Goal: Task Accomplishment & Management: Manage account settings

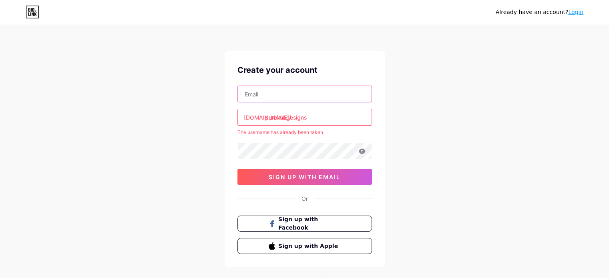
paste input "[EMAIL_ADDRESS][DOMAIN_NAME]"
type input "pureimagesign@gmail.com"
click at [221, 120] on div "Already have an account? Login Create your account pureimagesign@gmail.com bio.…" at bounding box center [304, 158] width 609 height 317
click at [574, 11] on link "Login" at bounding box center [575, 12] width 15 height 6
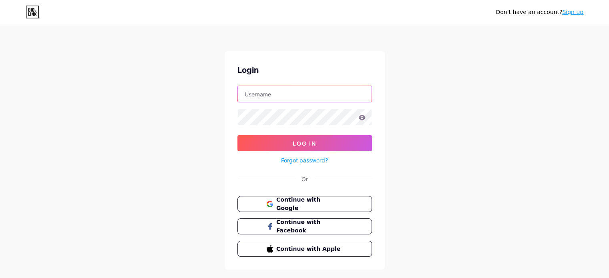
click at [275, 93] on input "text" at bounding box center [305, 94] width 134 height 16
paste input "pureimagesigns"
type input "pureimagesigns"
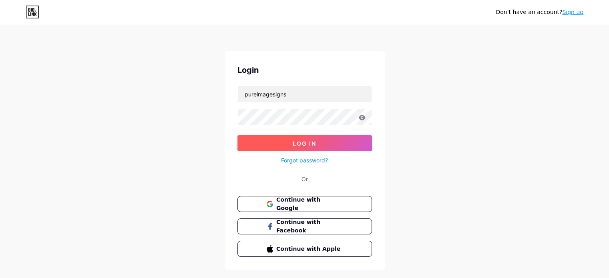
click at [285, 143] on button "Log In" at bounding box center [304, 143] width 135 height 16
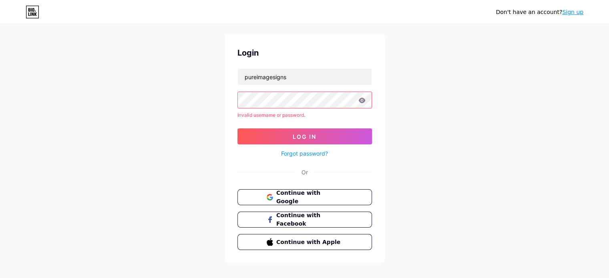
scroll to position [26, 0]
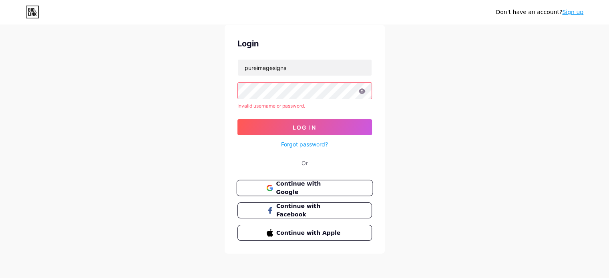
click at [294, 185] on span "Continue with Google" at bounding box center [309, 188] width 67 height 17
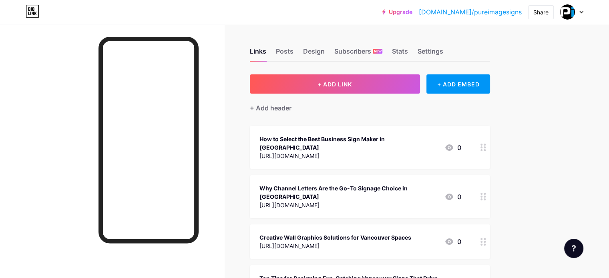
click at [581, 13] on icon at bounding box center [581, 12] width 4 height 3
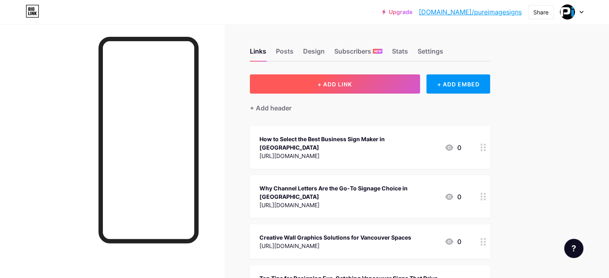
click at [352, 81] on span "+ ADD LINK" at bounding box center [334, 84] width 34 height 7
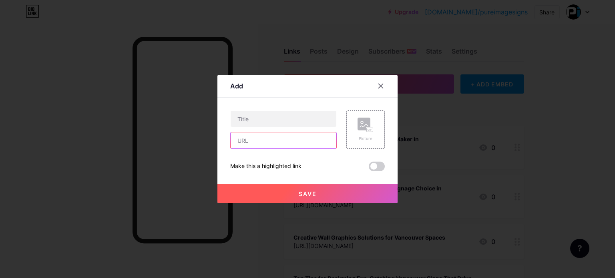
click at [266, 144] on input "text" at bounding box center [284, 141] width 106 height 16
paste input "[URL][DOMAIN_NAME]"
type input "[URL][DOMAIN_NAME]"
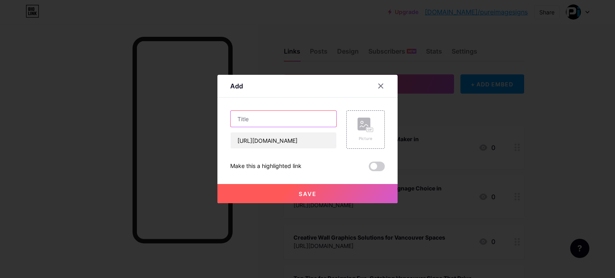
click at [285, 121] on input "text" at bounding box center [284, 119] width 106 height 16
paste input "Bring Your Vision to Life: The Art of Custom Wall Murals"
type input "Bring Your Vision to Life: The Art of Custom Wall Murals"
click at [376, 169] on span at bounding box center [377, 167] width 16 height 10
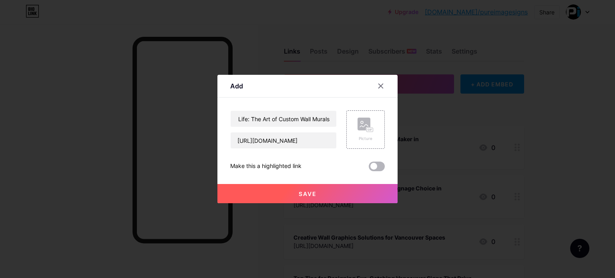
click at [369, 169] on input "checkbox" at bounding box center [369, 169] width 0 height 0
click at [335, 194] on button "Save" at bounding box center [307, 193] width 180 height 19
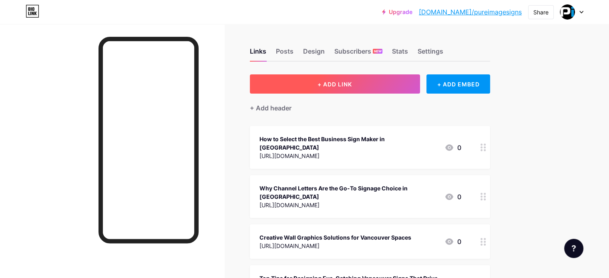
click at [355, 79] on button "+ ADD LINK" at bounding box center [335, 83] width 170 height 19
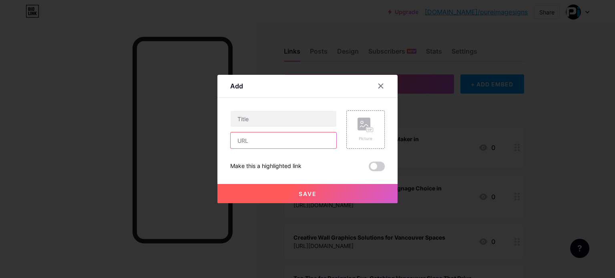
drag, startPoint x: 263, startPoint y: 133, endPoint x: 262, endPoint y: 138, distance: 5.3
click at [263, 135] on input "text" at bounding box center [284, 141] width 106 height 16
paste input "[URL][DOMAIN_NAME]"
type input "[URL][DOMAIN_NAME]"
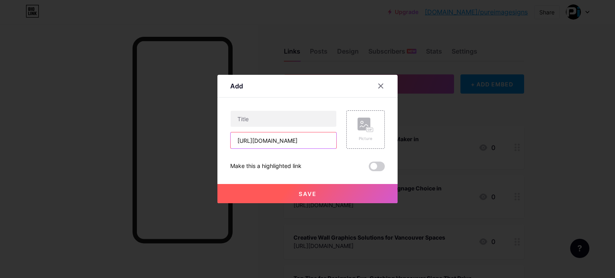
scroll to position [0, 0]
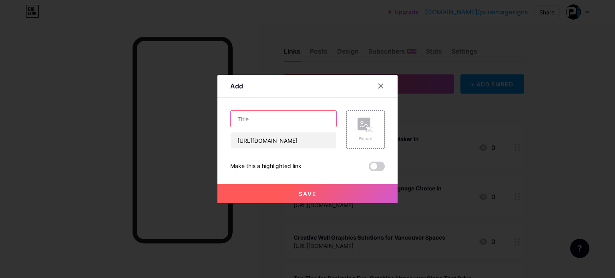
click at [312, 120] on input "text" at bounding box center [284, 119] width 106 height 16
paste input "Top 5 Reasons Your Office Needs Reception Signage"
type input "Top 5 Reasons Your Office Needs Reception Signage"
click at [308, 187] on button "Save" at bounding box center [307, 193] width 180 height 19
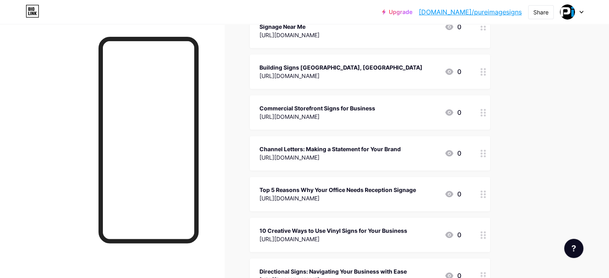
scroll to position [0, 0]
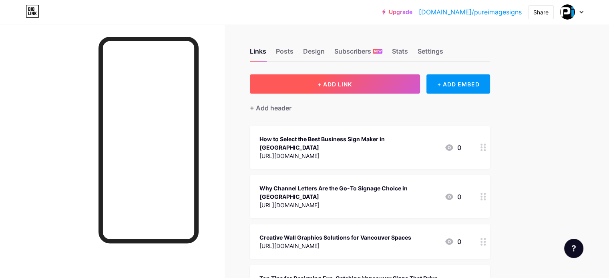
click at [352, 86] on span "+ ADD LINK" at bounding box center [334, 84] width 34 height 7
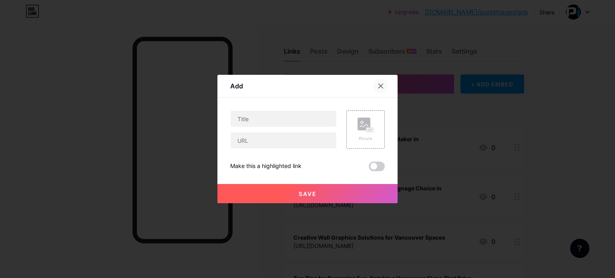
click at [381, 84] on div at bounding box center [381, 86] width 14 height 14
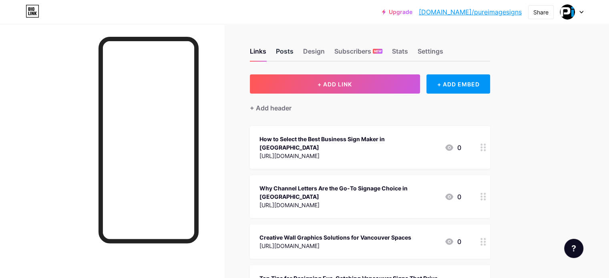
click at [293, 54] on div "Posts" at bounding box center [285, 53] width 18 height 14
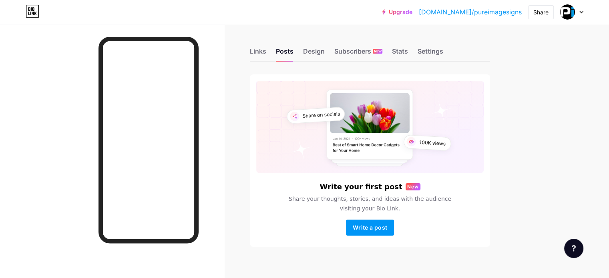
scroll to position [8, 0]
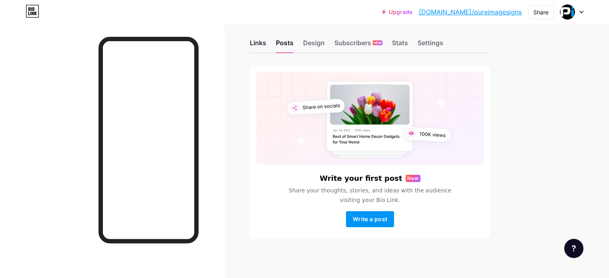
click at [266, 41] on div "Links" at bounding box center [258, 45] width 16 height 14
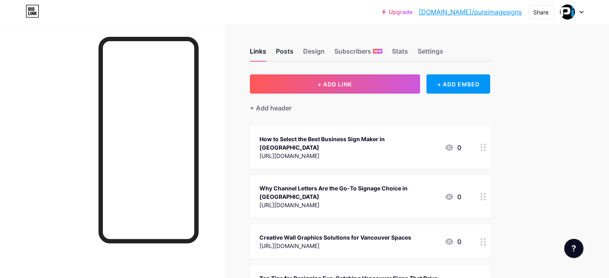
click at [293, 54] on div "Posts" at bounding box center [285, 53] width 18 height 14
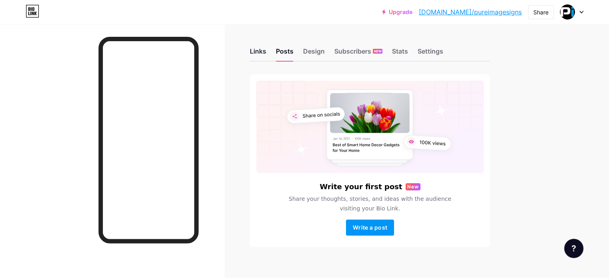
click at [266, 49] on div "Links" at bounding box center [258, 53] width 16 height 14
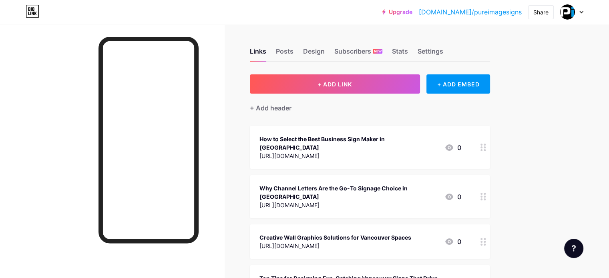
click at [578, 10] on div at bounding box center [571, 12] width 23 height 14
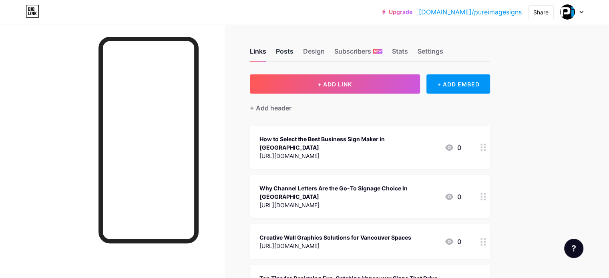
click at [293, 53] on div "Posts" at bounding box center [285, 53] width 18 height 14
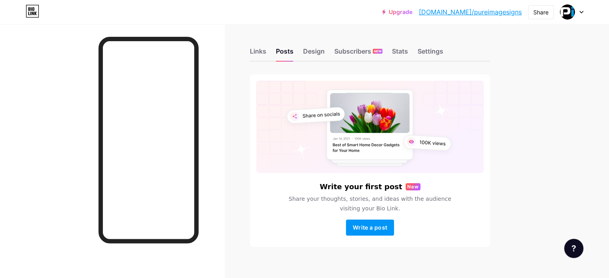
scroll to position [8, 0]
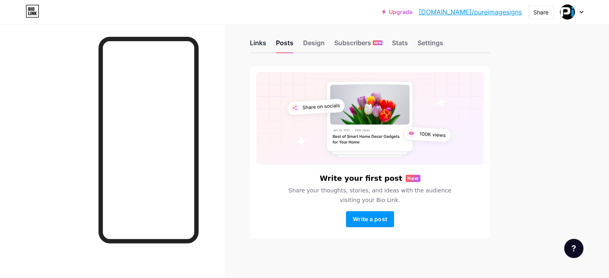
click at [266, 44] on div "Links" at bounding box center [258, 45] width 16 height 14
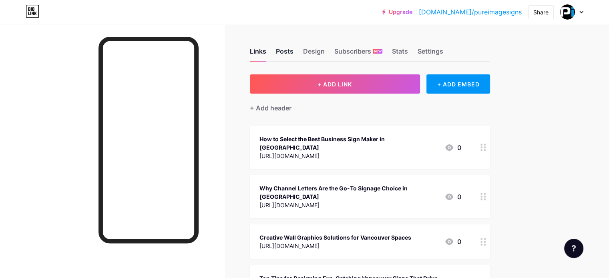
click at [293, 52] on div "Posts" at bounding box center [285, 53] width 18 height 14
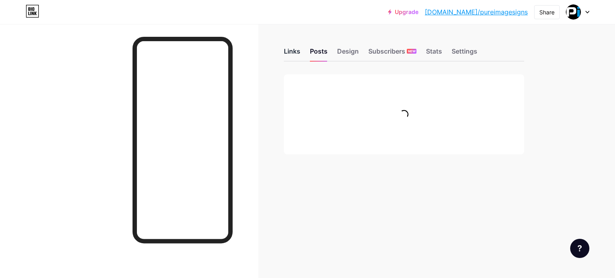
click at [296, 51] on div "Links" at bounding box center [292, 53] width 16 height 14
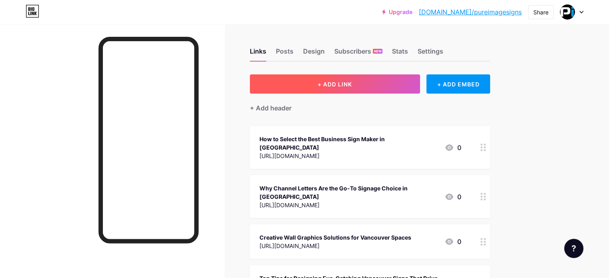
click at [376, 76] on button "+ ADD LINK" at bounding box center [335, 83] width 170 height 19
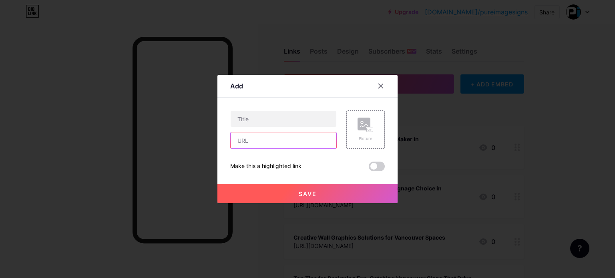
click at [274, 141] on input "text" at bounding box center [284, 141] width 106 height 16
paste input "[URL][DOMAIN_NAME]"
type input "[URL][DOMAIN_NAME]"
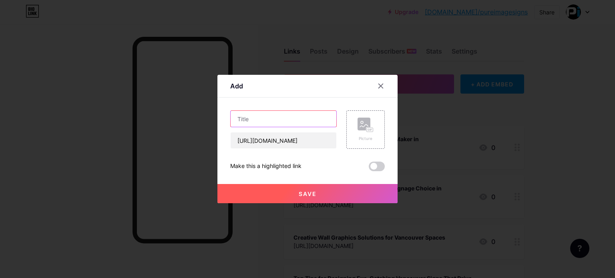
click at [265, 121] on input "text" at bounding box center [284, 119] width 106 height 16
paste input "Bring Your Vision to Life: The Art of Custom Wall Murals"
type input "Bring Your Vision to Life: The Art of Custom Wall Murals"
click at [293, 192] on button "Save" at bounding box center [307, 193] width 180 height 19
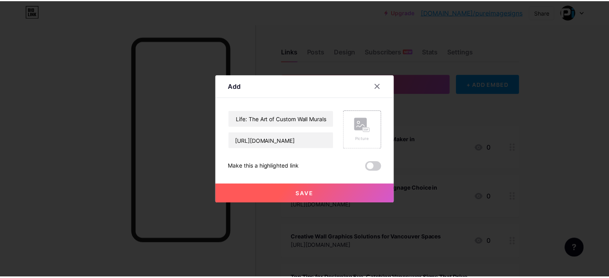
scroll to position [0, 0]
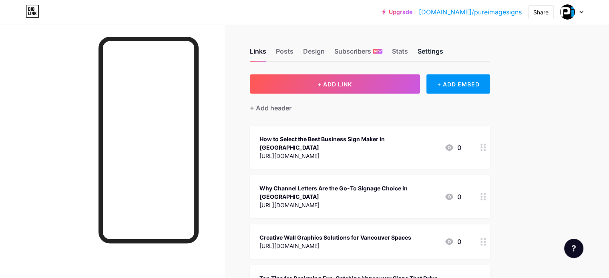
click at [443, 49] on div "Settings" at bounding box center [431, 53] width 26 height 14
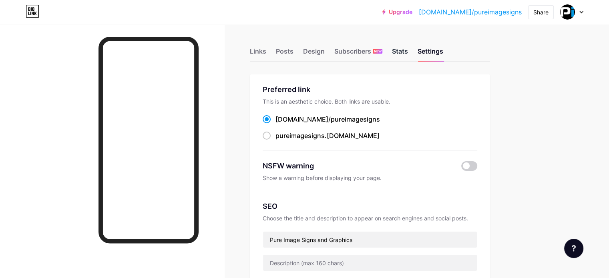
click at [408, 49] on div "Stats" at bounding box center [400, 53] width 16 height 14
click at [325, 52] on div "Design" at bounding box center [314, 53] width 22 height 14
click at [293, 51] on div "Posts" at bounding box center [285, 53] width 18 height 14
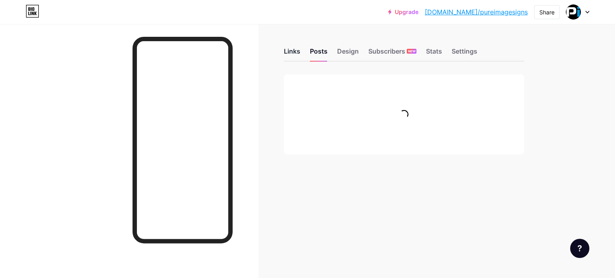
click at [289, 52] on div "Links" at bounding box center [292, 53] width 16 height 14
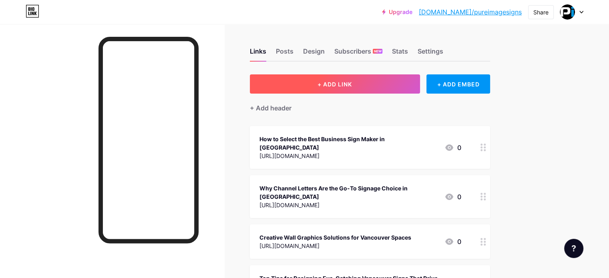
click at [394, 85] on button "+ ADD LINK" at bounding box center [335, 83] width 170 height 19
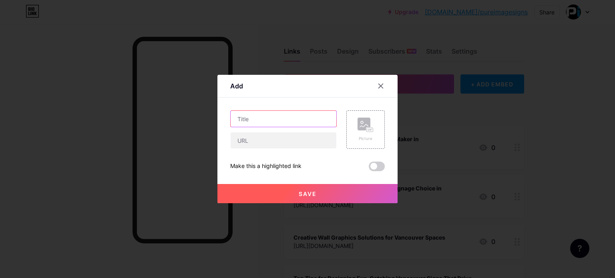
click at [287, 119] on input "text" at bounding box center [284, 119] width 106 height 16
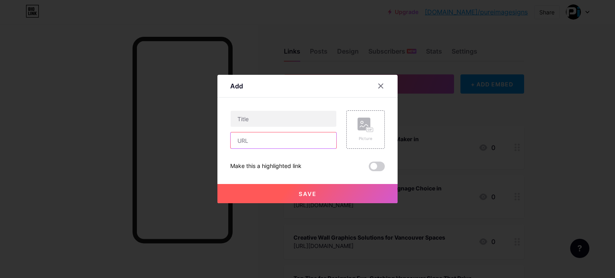
click at [253, 139] on input "text" at bounding box center [284, 141] width 106 height 16
paste input "[URL][DOMAIN_NAME]"
type input "[URL][DOMAIN_NAME]"
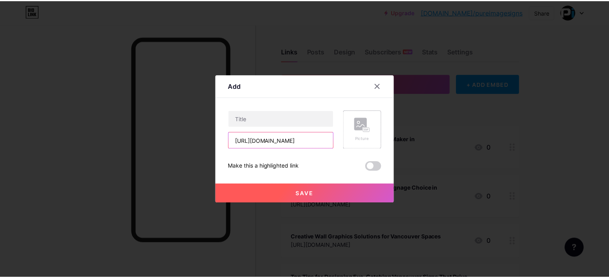
scroll to position [0, 0]
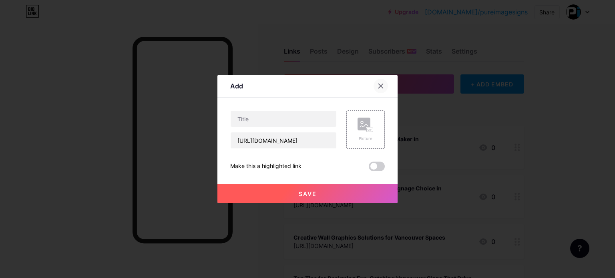
click at [380, 86] on icon at bounding box center [381, 86] width 6 height 6
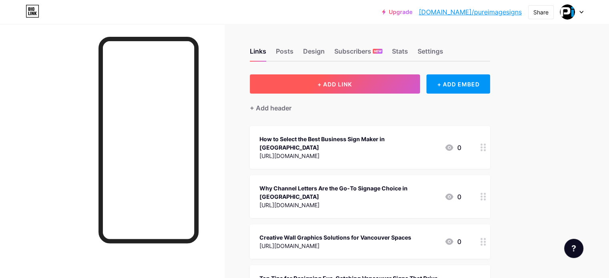
click at [352, 81] on span "+ ADD LINK" at bounding box center [334, 84] width 34 height 7
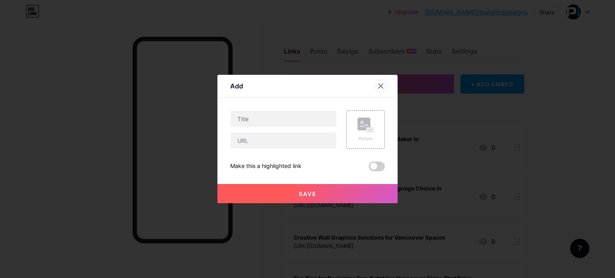
click at [378, 89] on icon at bounding box center [381, 86] width 6 height 6
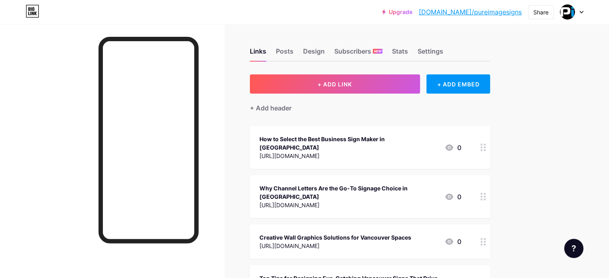
click at [490, 147] on div at bounding box center [483, 147] width 14 height 43
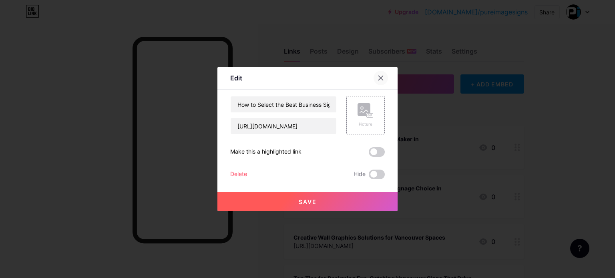
click at [378, 75] on icon at bounding box center [381, 78] width 6 height 6
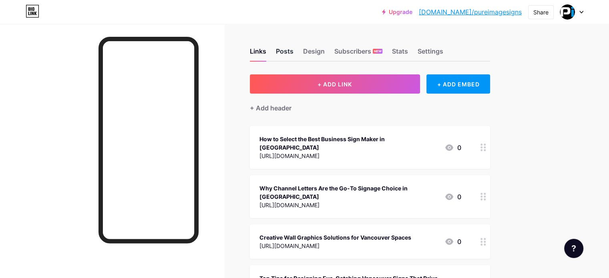
click at [293, 50] on div "Posts" at bounding box center [285, 53] width 18 height 14
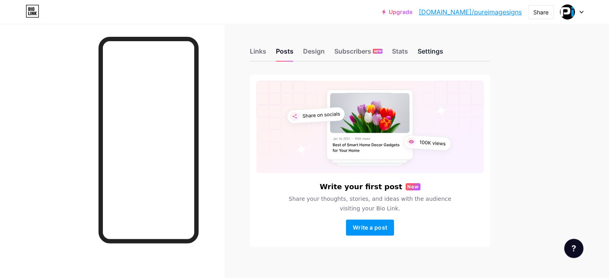
click at [443, 53] on div "Settings" at bounding box center [431, 53] width 26 height 14
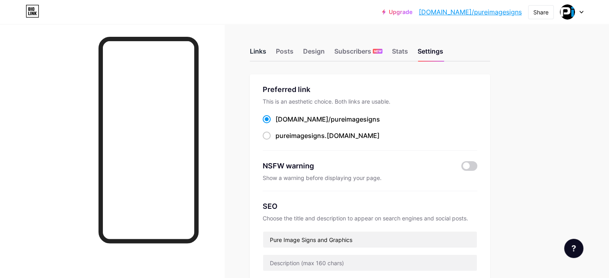
click at [266, 52] on div "Links" at bounding box center [258, 53] width 16 height 14
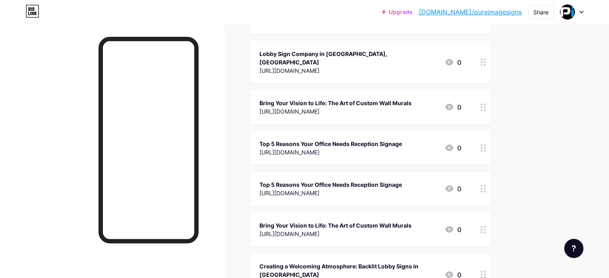
scroll to position [1491, 0]
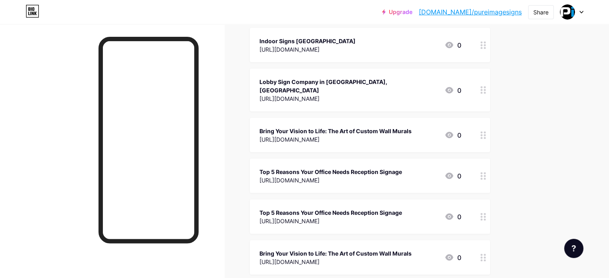
click at [412, 135] on div "[URL][DOMAIN_NAME]" at bounding box center [335, 139] width 152 height 8
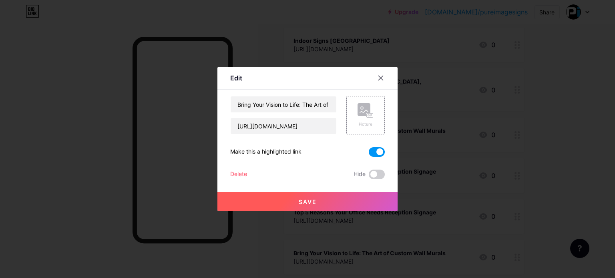
click at [230, 173] on div "Delete" at bounding box center [238, 175] width 17 height 10
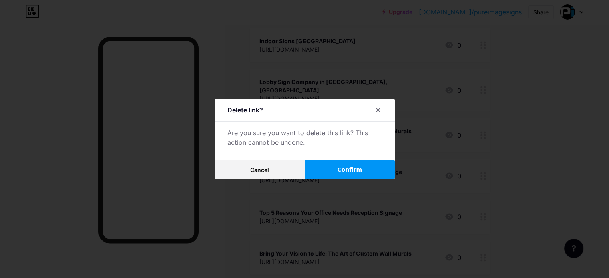
click at [351, 168] on span "Confirm" at bounding box center [349, 170] width 25 height 8
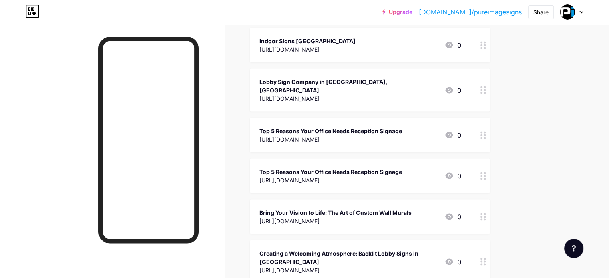
click at [490, 118] on div at bounding box center [483, 135] width 14 height 34
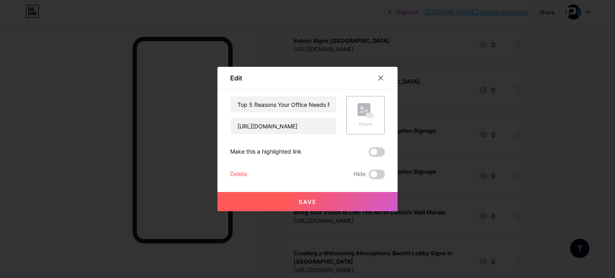
click at [378, 76] on icon at bounding box center [381, 78] width 6 height 6
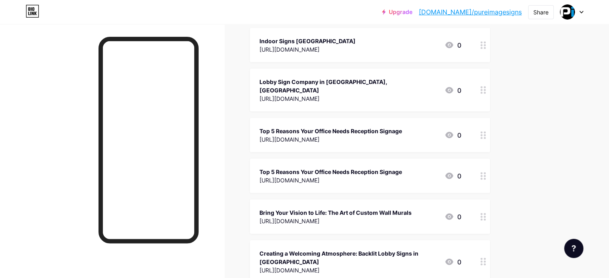
click at [486, 131] on icon at bounding box center [483, 135] width 6 height 8
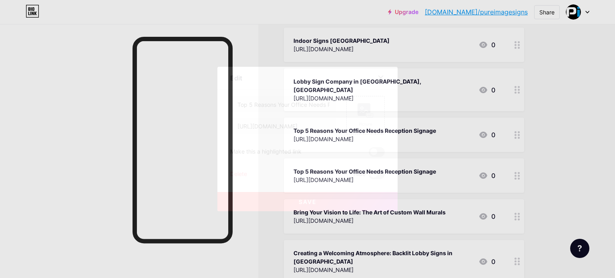
click at [238, 169] on div "Top 5 Reasons Your Office Needs Reception Signage [URL][DOMAIN_NAME] Picture Ma…" at bounding box center [307, 137] width 155 height 83
click at [237, 171] on div "Delete" at bounding box center [238, 175] width 17 height 10
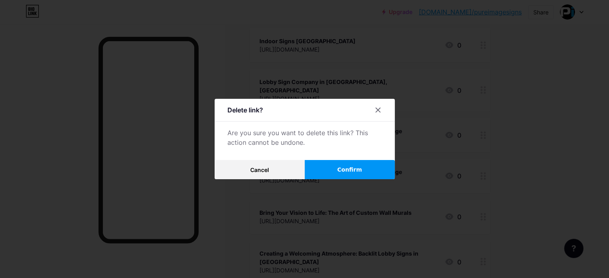
click at [329, 173] on button "Confirm" at bounding box center [350, 169] width 90 height 19
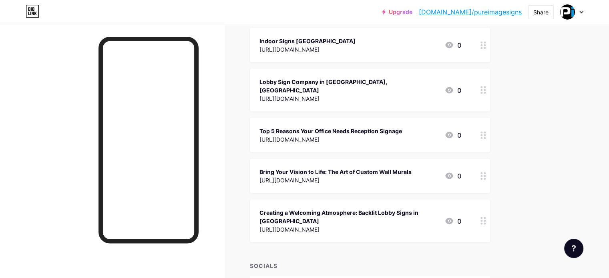
click at [486, 220] on circle at bounding box center [485, 221] width 2 height 2
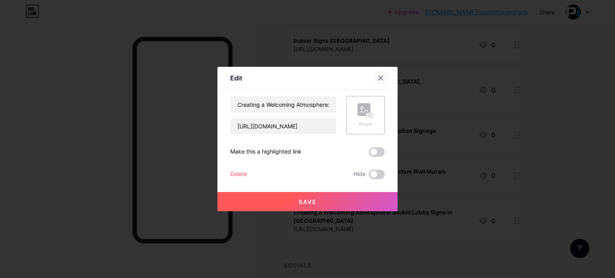
click at [380, 77] on icon at bounding box center [381, 78] width 6 height 6
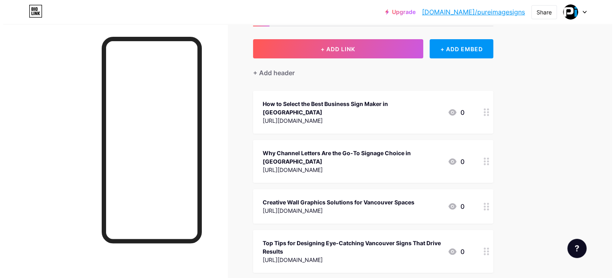
scroll to position [0, 0]
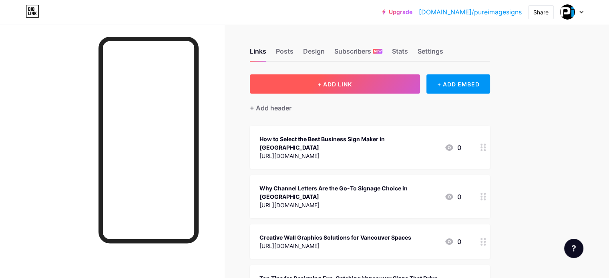
click at [352, 86] on span "+ ADD LINK" at bounding box center [334, 84] width 34 height 7
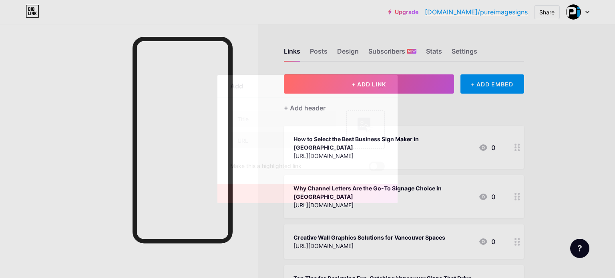
click at [257, 149] on div at bounding box center [283, 140] width 106 height 17
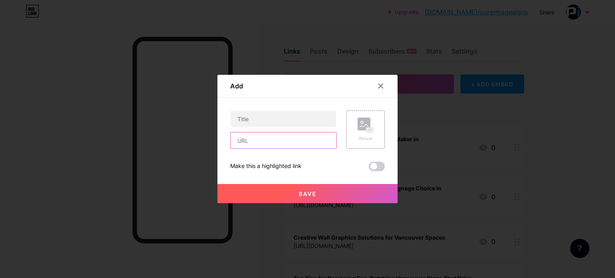
click at [256, 140] on input "text" at bounding box center [284, 141] width 106 height 16
paste input "[URL][DOMAIN_NAME]"
type input "[URL][DOMAIN_NAME]"
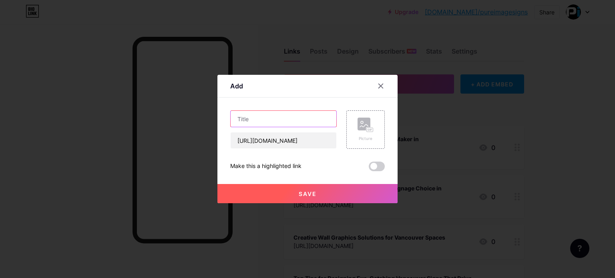
click at [275, 124] on input "text" at bounding box center [284, 119] width 106 height 16
paste input "10 Creative Ways to Use Vinyl Signs for Your Business"
type input "10 Creative Ways to Use Vinyl Signs for Your Business"
click at [307, 195] on span "Save" at bounding box center [308, 194] width 18 height 7
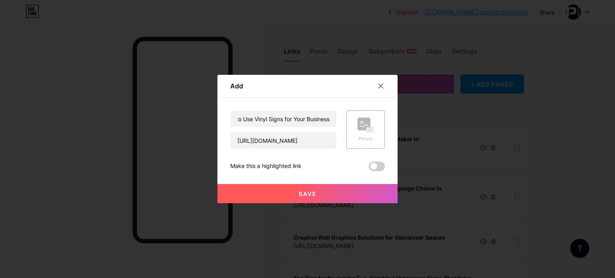
scroll to position [0, 0]
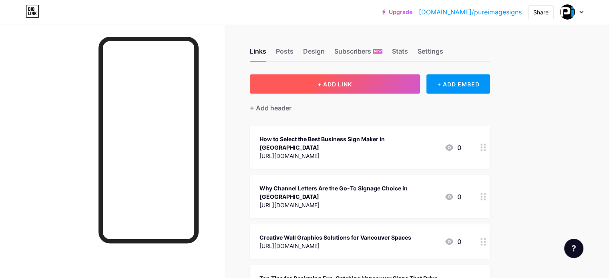
click at [352, 85] on span "+ ADD LINK" at bounding box center [334, 84] width 34 height 7
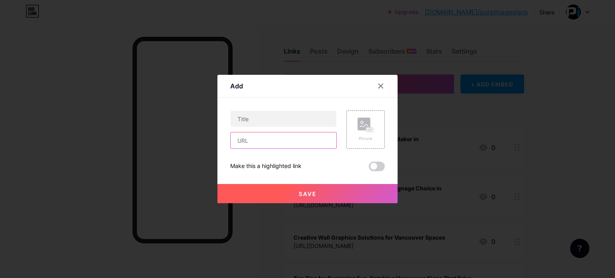
click at [264, 137] on input "text" at bounding box center [284, 141] width 106 height 16
paste input "[URL][DOMAIN_NAME]"
type input "[URL][DOMAIN_NAME]"
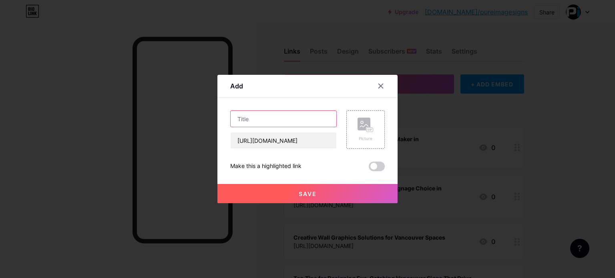
click at [283, 124] on input "text" at bounding box center [284, 119] width 106 height 16
paste input "Your Ultimate Guide to Custom Channel Letters"
type input "Your Ultimate Guide to Custom Channel Letters"
click at [292, 189] on button "Save" at bounding box center [307, 193] width 180 height 19
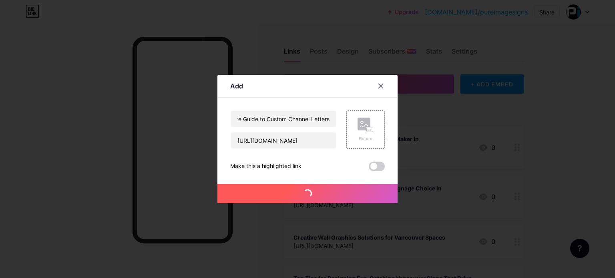
scroll to position [0, 0]
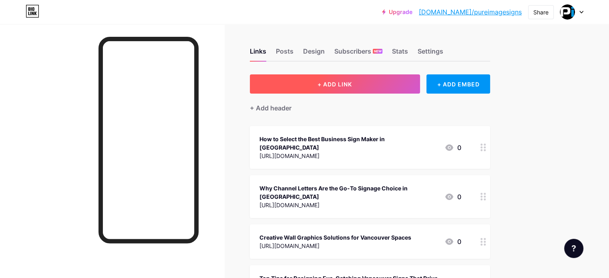
click at [384, 80] on button "+ ADD LINK" at bounding box center [335, 83] width 170 height 19
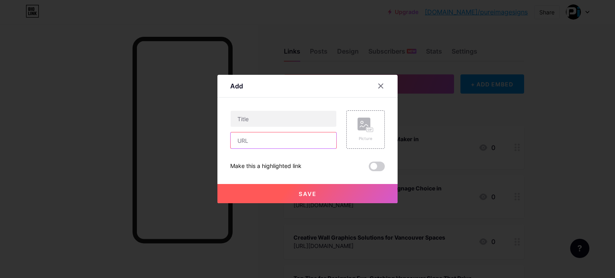
click at [263, 133] on input "text" at bounding box center [284, 141] width 106 height 16
paste input "[URL][DOMAIN_NAME]"
type input "[URL][DOMAIN_NAME]"
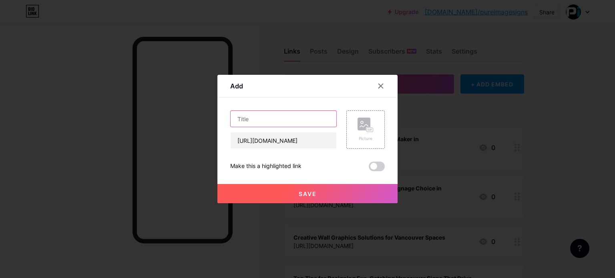
click at [267, 117] on input "text" at bounding box center [284, 119] width 106 height 16
paste input "Why Your Business Needs Window Graphics: The Benefits Explained"
type input "Why Your Business Needs Window Graphics: The Benefits Explained"
click at [307, 192] on span "Save" at bounding box center [308, 194] width 18 height 7
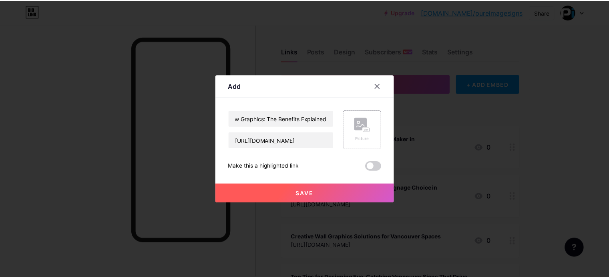
scroll to position [0, 0]
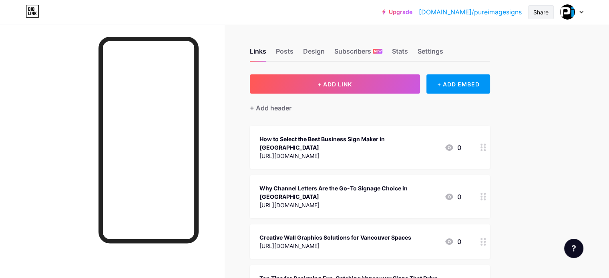
click at [536, 13] on div "Share" at bounding box center [540, 12] width 15 height 8
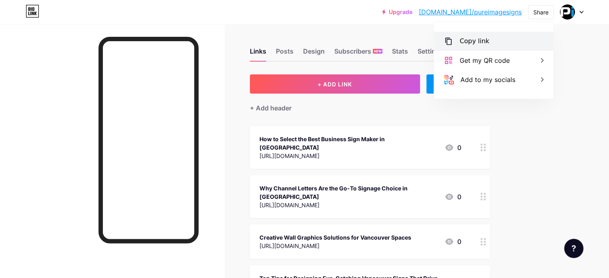
click at [489, 43] on div "Copy link" at bounding box center [493, 41] width 119 height 19
